Goal: Information Seeking & Learning: Compare options

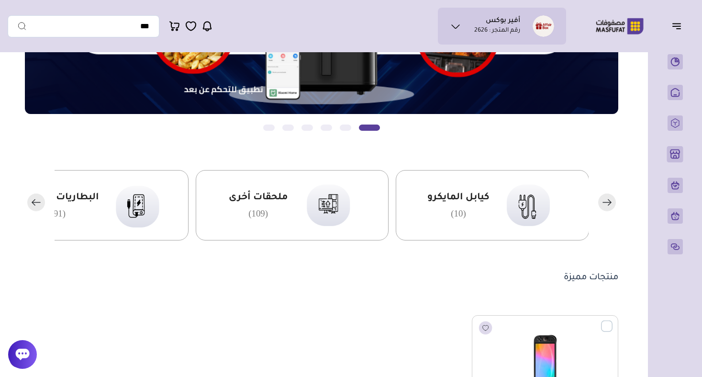
scroll to position [161, 0]
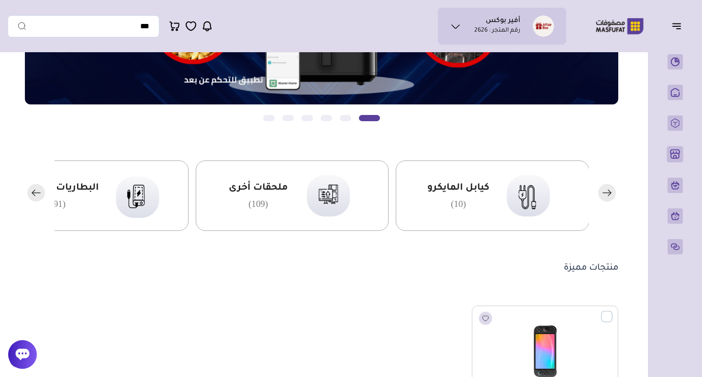
click at [32, 191] on rect "button" at bounding box center [36, 193] width 18 height 18
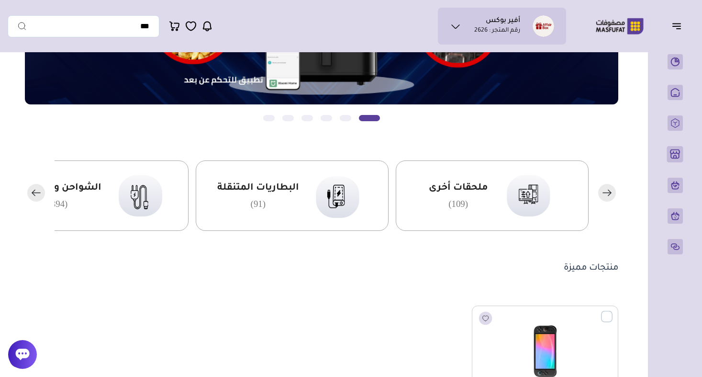
click at [32, 191] on rect "button" at bounding box center [36, 193] width 18 height 18
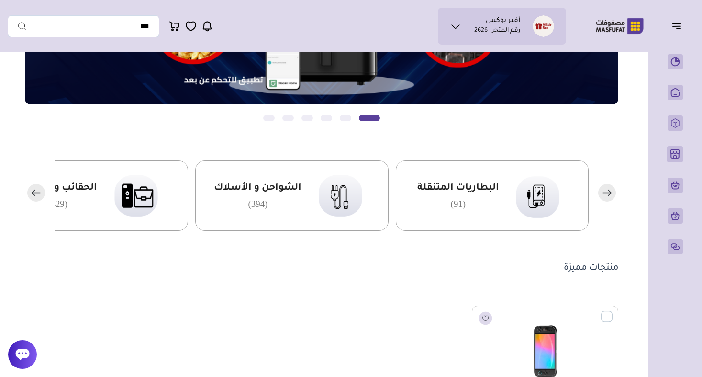
click at [32, 191] on rect "button" at bounding box center [36, 193] width 18 height 18
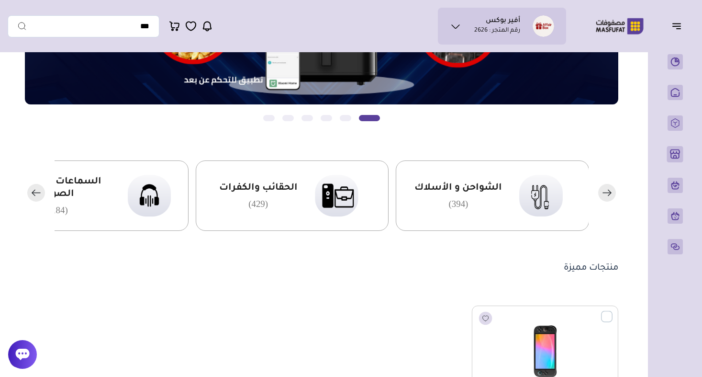
click at [32, 191] on rect "button" at bounding box center [36, 193] width 18 height 18
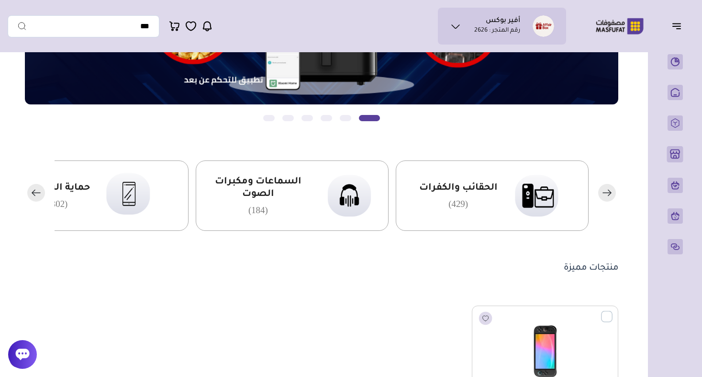
click at [32, 191] on rect "button" at bounding box center [36, 193] width 18 height 18
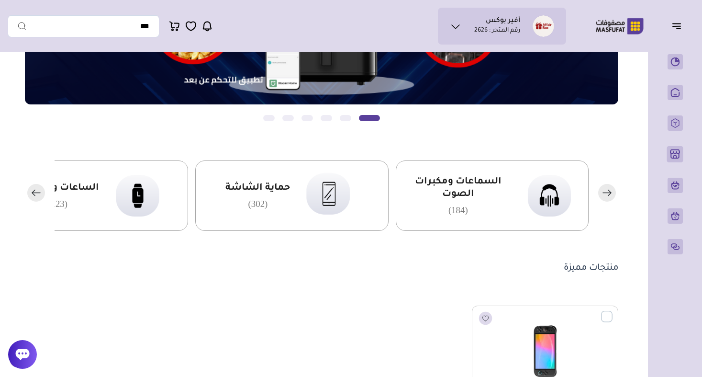
click at [32, 191] on rect "button" at bounding box center [36, 193] width 18 height 18
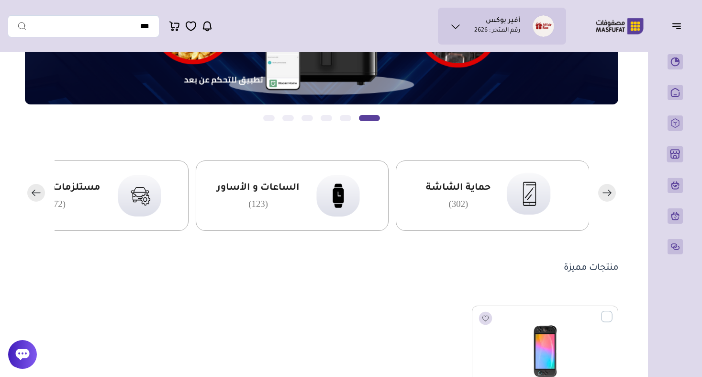
click at [32, 191] on rect "button" at bounding box center [36, 193] width 18 height 18
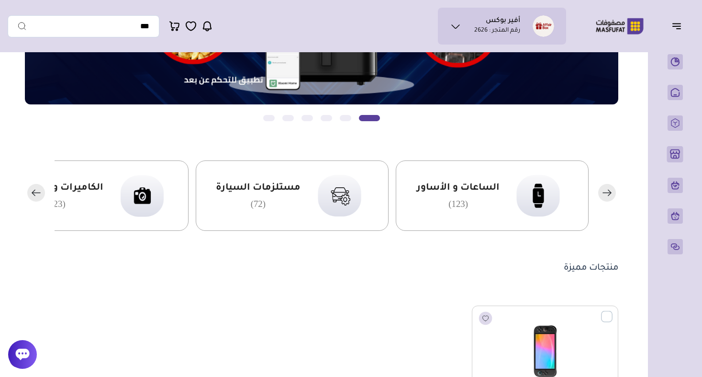
click at [32, 191] on rect "button" at bounding box center [36, 193] width 18 height 18
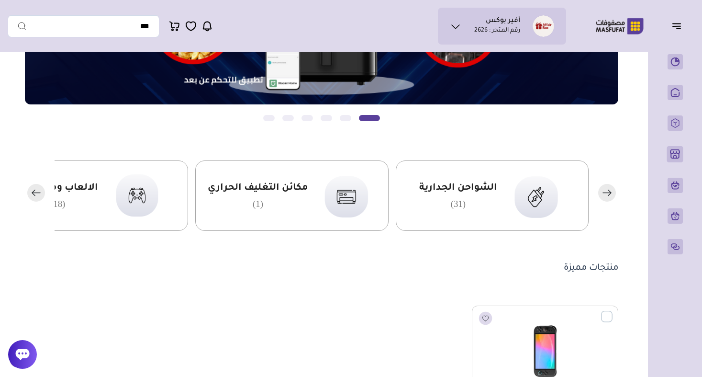
click at [32, 191] on rect "button" at bounding box center [36, 193] width 18 height 18
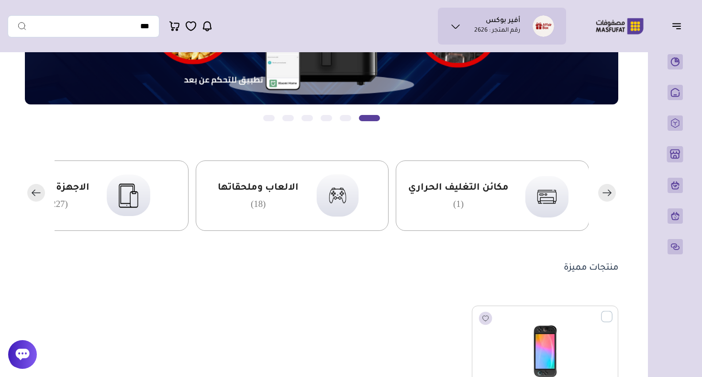
click at [32, 191] on rect "button" at bounding box center [36, 193] width 18 height 18
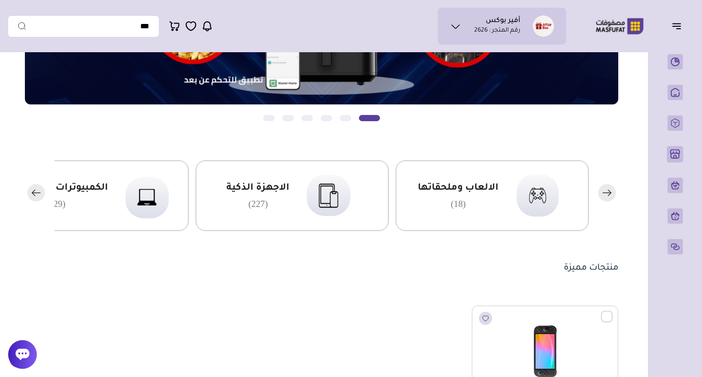
click at [32, 191] on rect "button" at bounding box center [36, 193] width 18 height 18
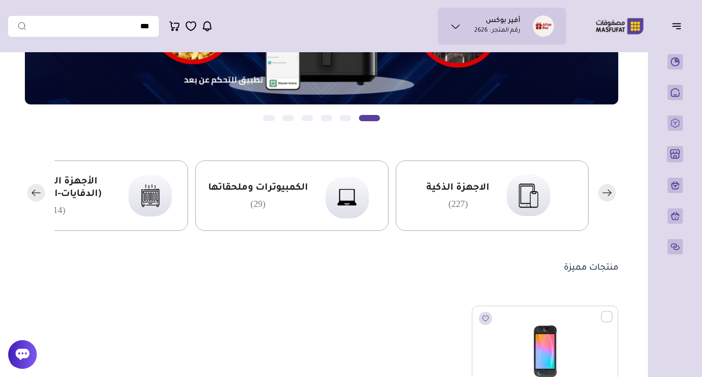
click at [480, 189] on span "الاجهزة الذكية" at bounding box center [458, 188] width 63 height 12
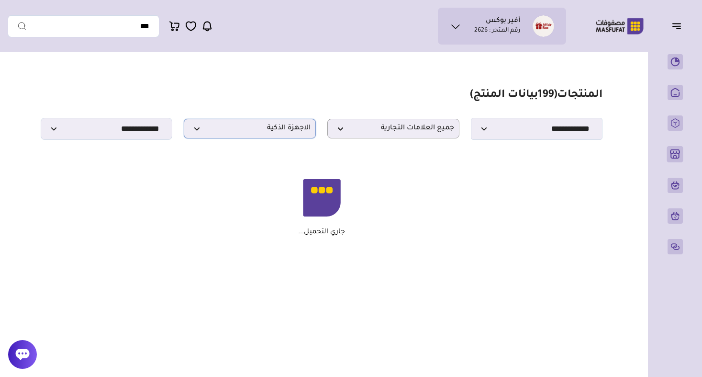
click at [252, 127] on span "الاجهزة الذكية" at bounding box center [250, 128] width 122 height 9
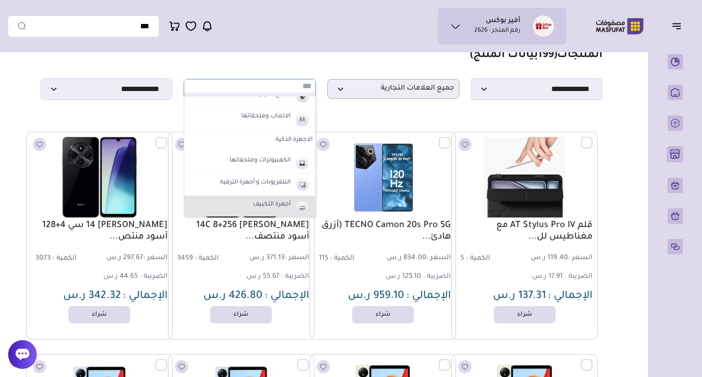
scroll to position [330, 0]
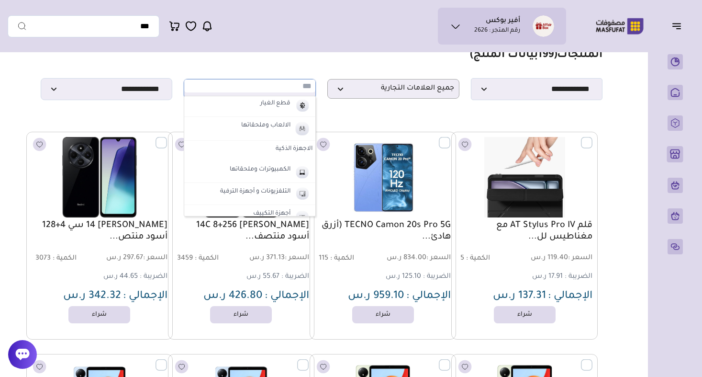
click at [298, 147] on label "الاجهزة الذكية" at bounding box center [249, 149] width 131 height 17
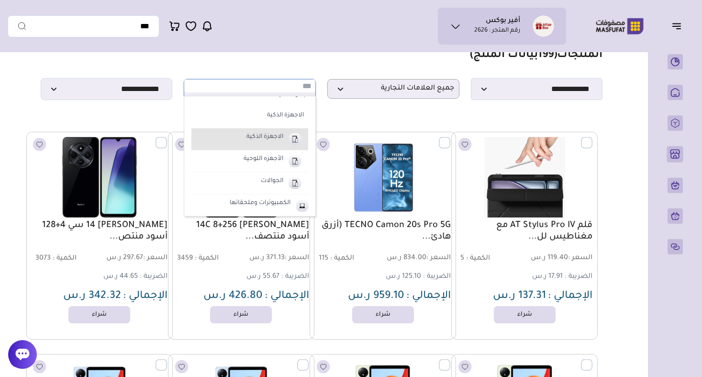
scroll to position [383, 0]
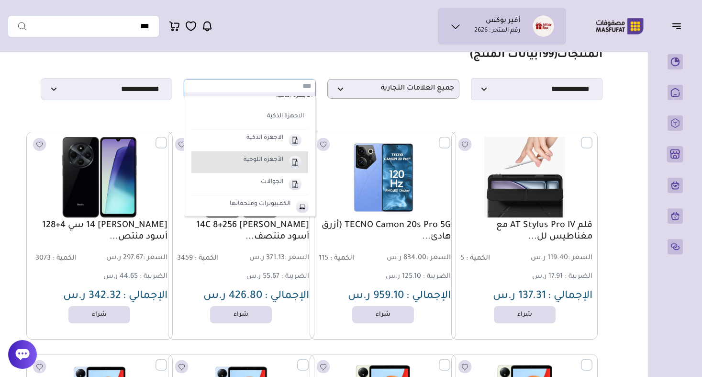
click at [283, 159] on label "الأجهزه اللوحية" at bounding box center [263, 160] width 43 height 12
select select "**"
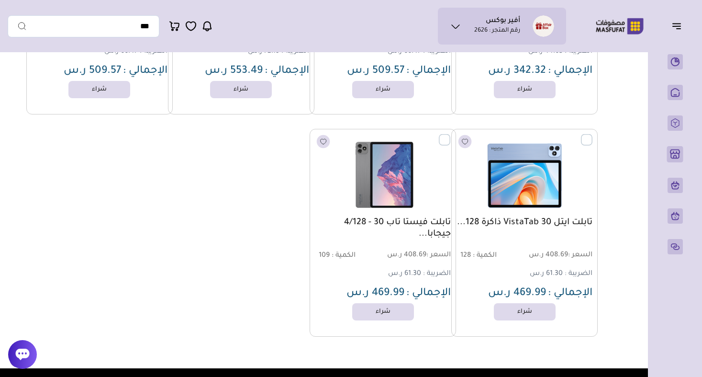
scroll to position [266, 0]
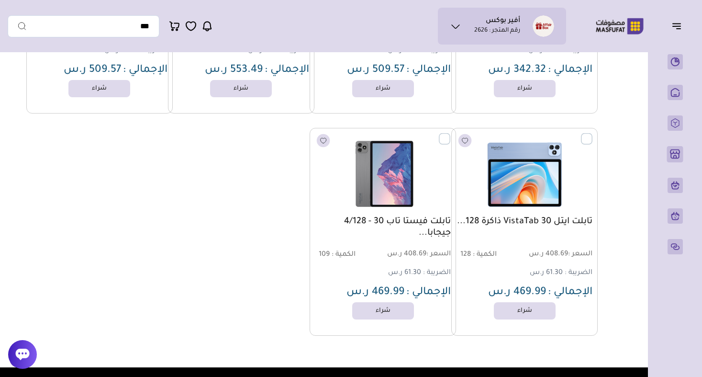
click at [550, 222] on link "تابلت ايتل VistaTab 30 ذاكرة 128..." at bounding box center [525, 221] width 136 height 11
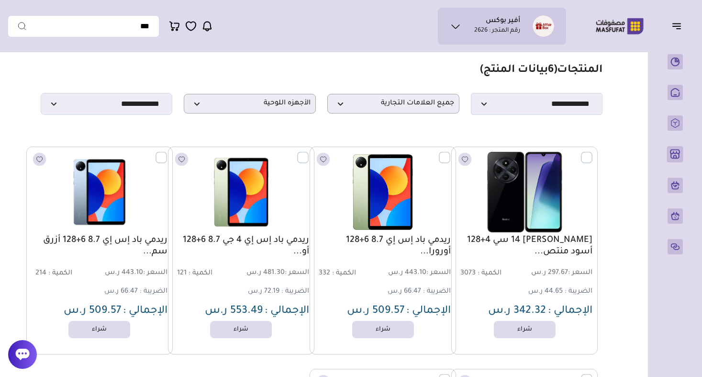
scroll to position [55, 0]
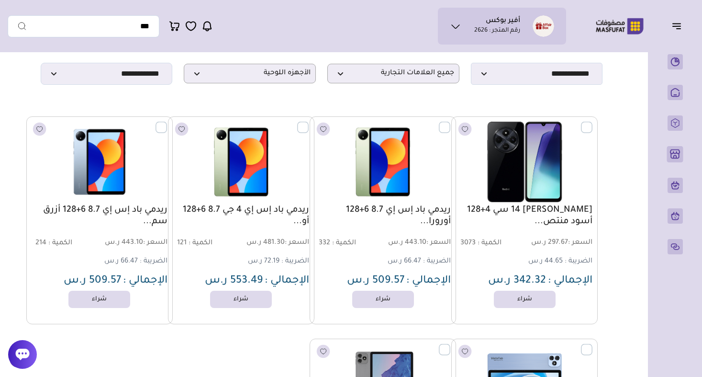
click at [428, 212] on link "ريدمي باد إس إي 8.7 6+128 أورورا..." at bounding box center [383, 215] width 136 height 23
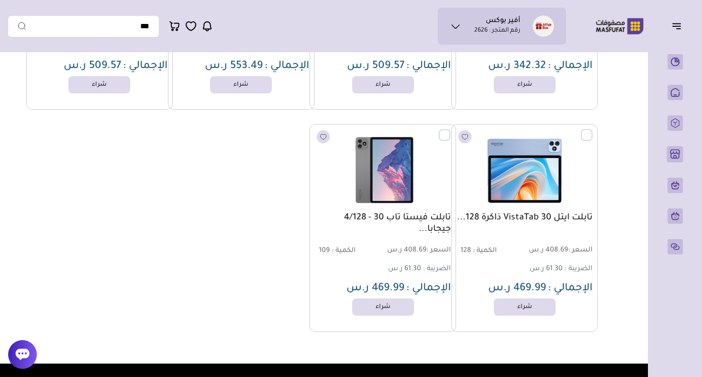
scroll to position [270, 0]
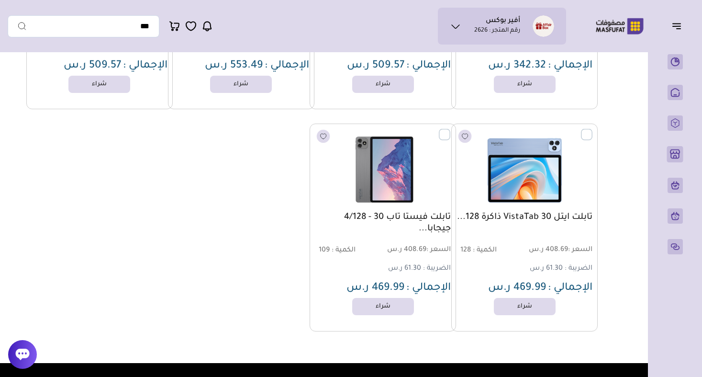
click at [427, 0] on header "أفير بوكس رقم المتجر : 2626" at bounding box center [351, 26] width 702 height 52
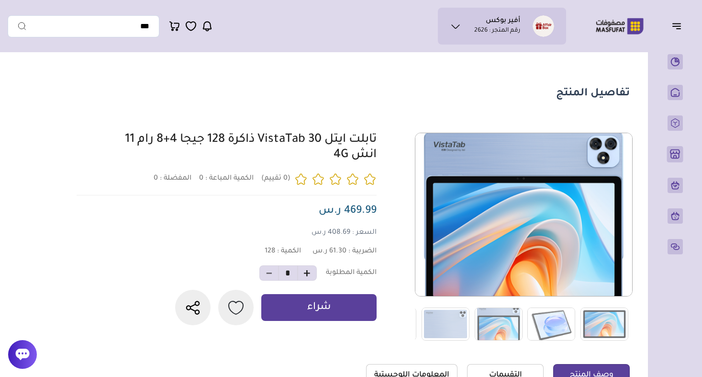
scroll to position [1, 0]
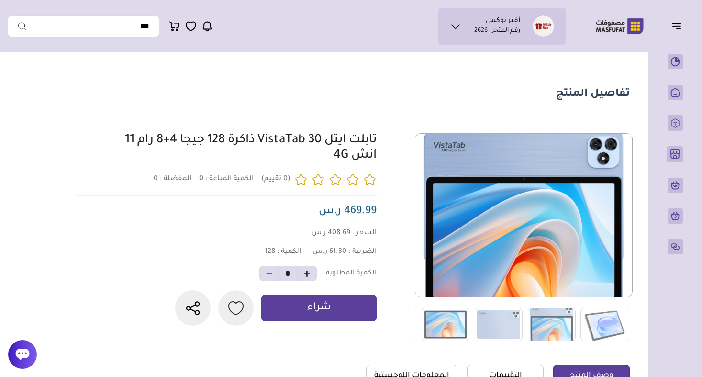
click at [333, 231] on span "408.69 ر.س" at bounding box center [331, 233] width 39 height 8
click at [344, 231] on span "408.69 ر.س" at bounding box center [331, 233] width 39 height 8
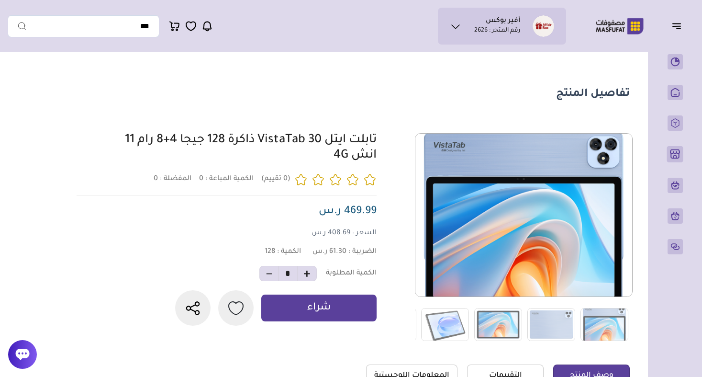
click at [344, 231] on span "408.69 ر.س" at bounding box center [331, 233] width 39 height 8
click at [344, 246] on div "تابلت ايتل VistaTab 30 ذاكرة 128 جيجا 4+8 رام 11 انش 4G 0 المفضلة : 0 *" at bounding box center [224, 229] width 306 height 192
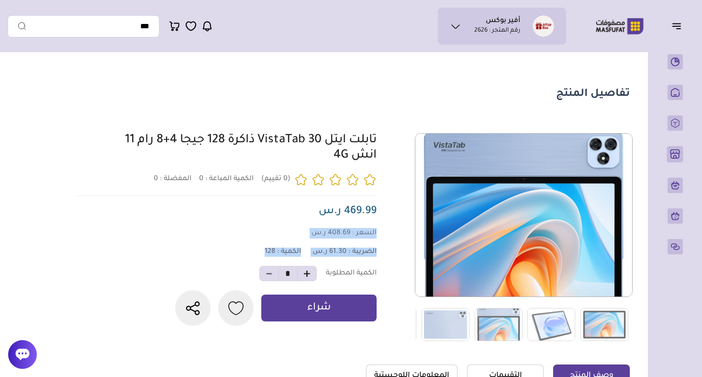
drag, startPoint x: 378, startPoint y: 234, endPoint x: 265, endPoint y: 252, distance: 114.4
click at [267, 252] on div "0 0 128" at bounding box center [352, 237] width 556 height 208
click at [224, 226] on div "تابلت ايتل VistaTab 30 ذاكرة 128 جيجا 4+8 رام 11 انش 4G 0 المفضلة : 0 *" at bounding box center [224, 229] width 306 height 192
